Goal: Task Accomplishment & Management: Use online tool/utility

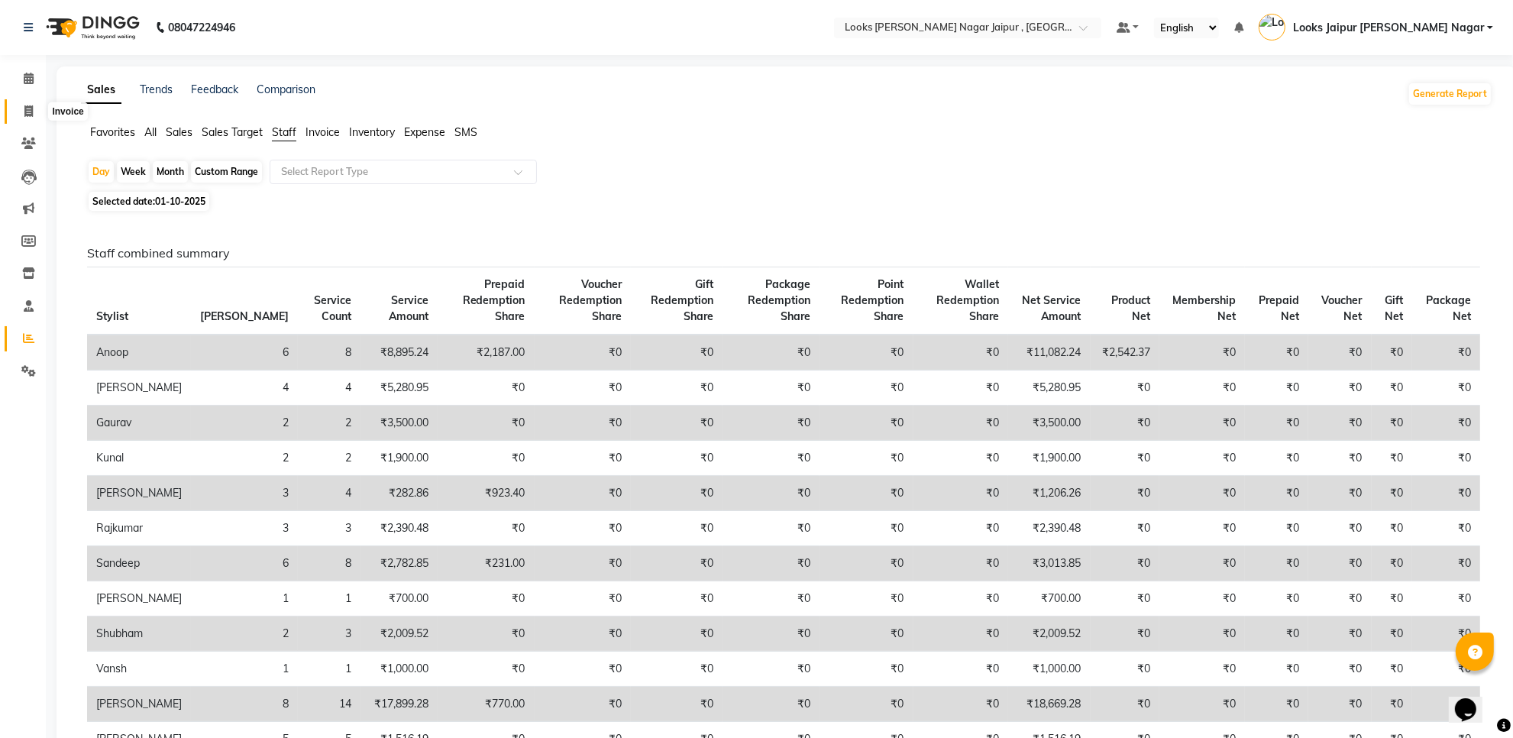
click at [18, 108] on span at bounding box center [28, 112] width 27 height 18
select select "service"
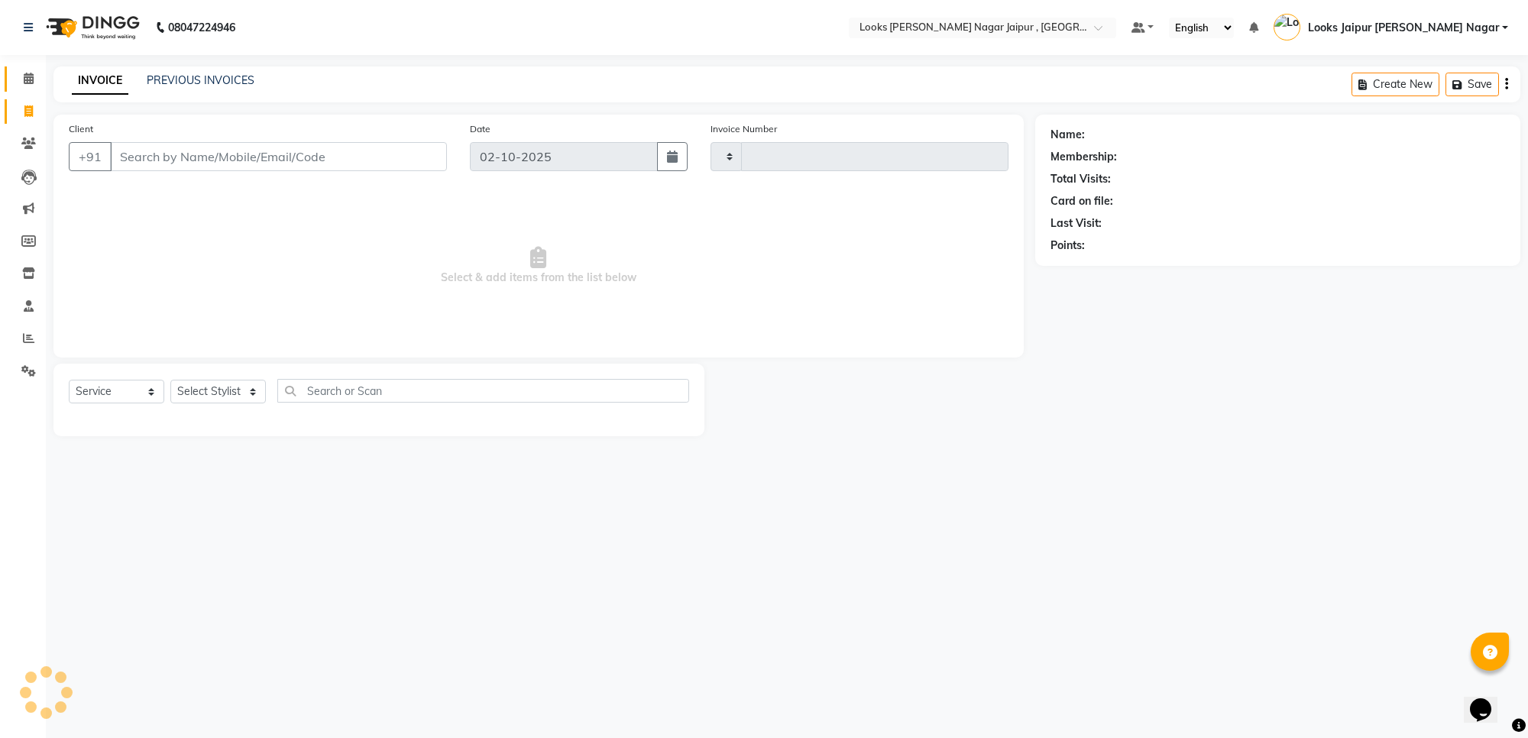
type input "4112"
select select "4317"
click at [18, 78] on span at bounding box center [28, 79] width 27 height 18
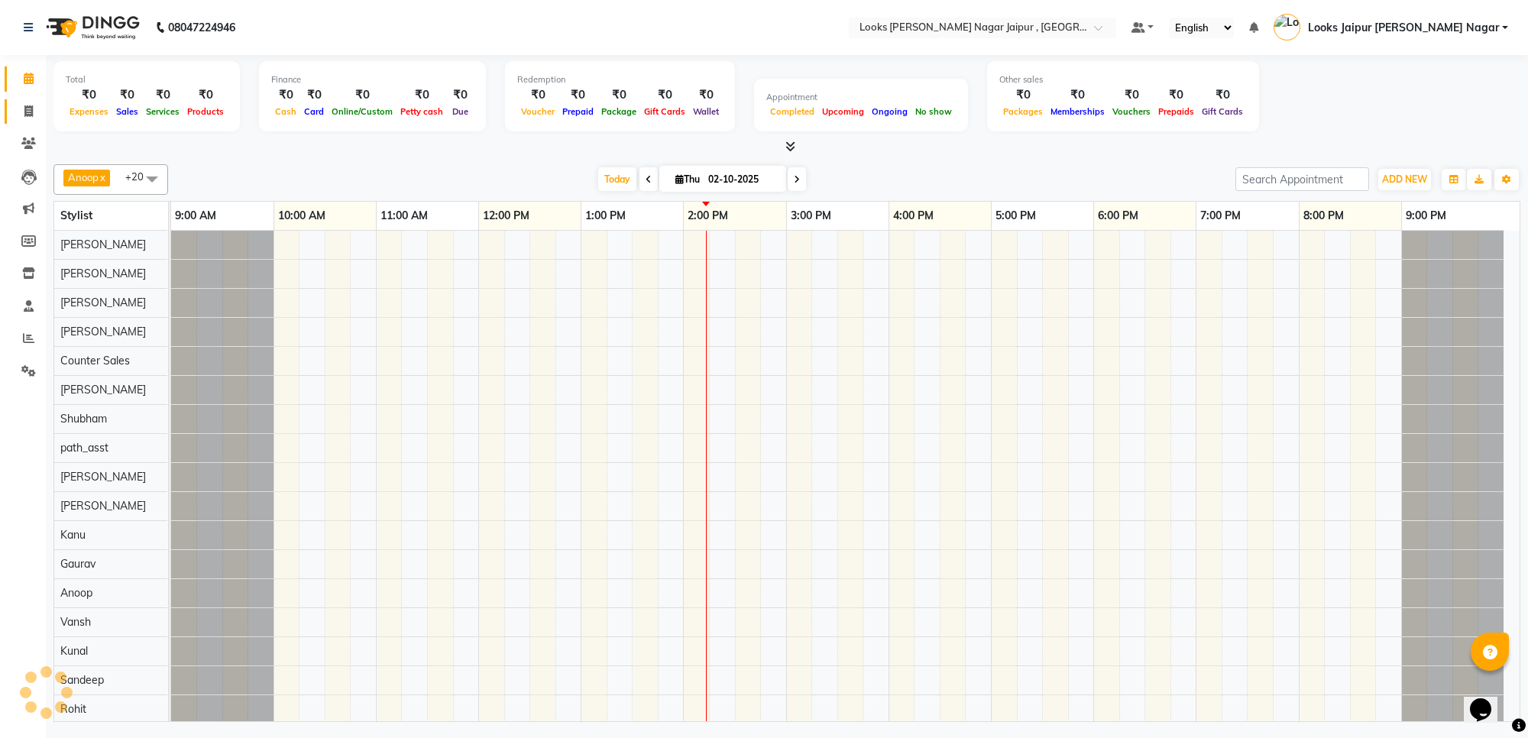
click at [5, 115] on link "Invoice" at bounding box center [23, 111] width 37 height 25
select select "4317"
select select "service"
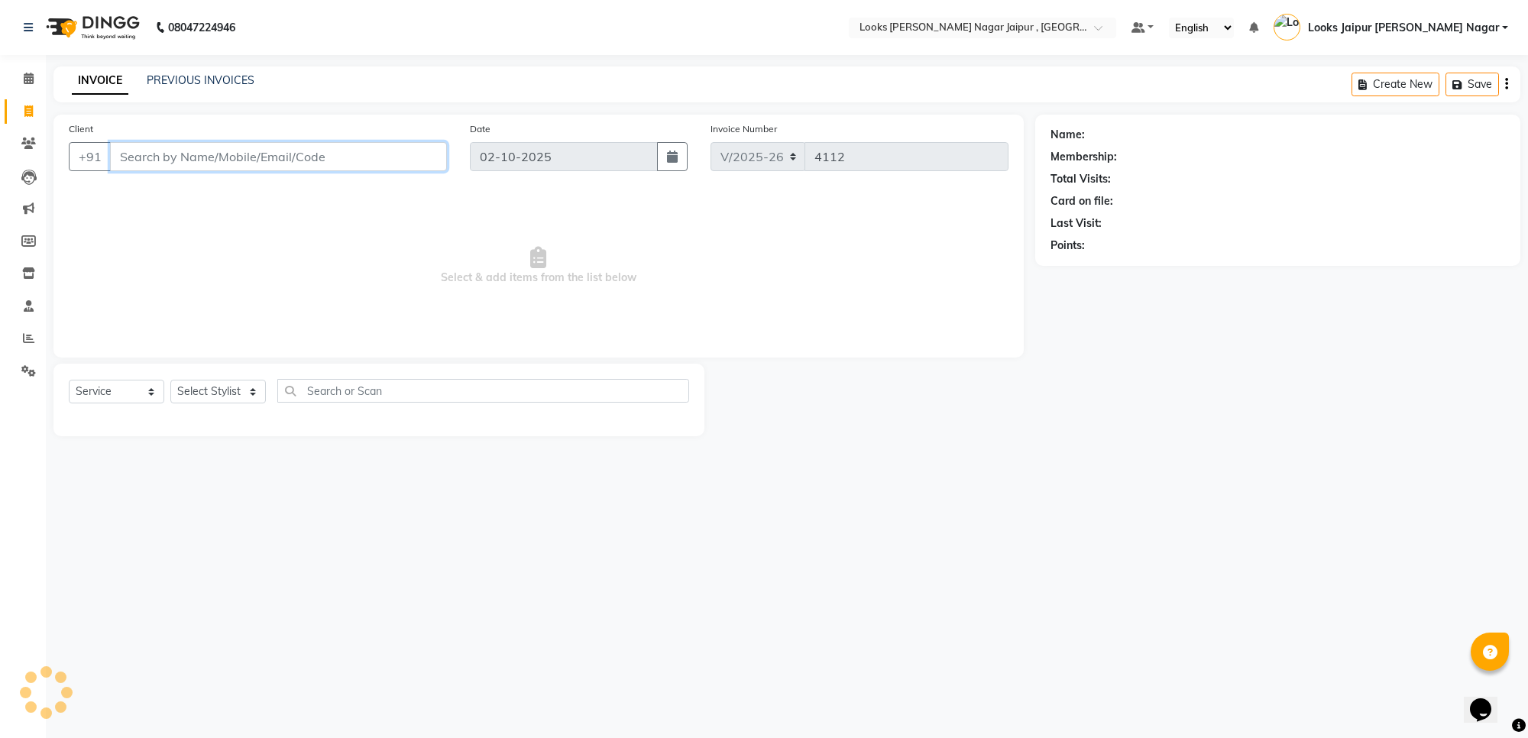
click at [166, 165] on input "Client" at bounding box center [278, 156] width 337 height 29
